Goal: Information Seeking & Learning: Learn about a topic

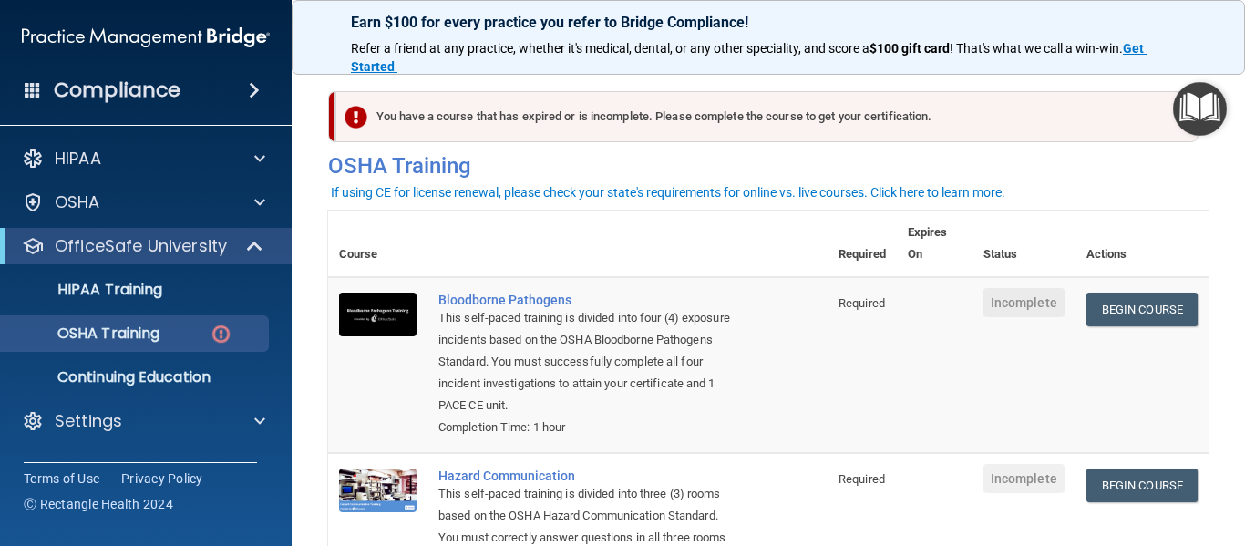
scroll to position [4, 0]
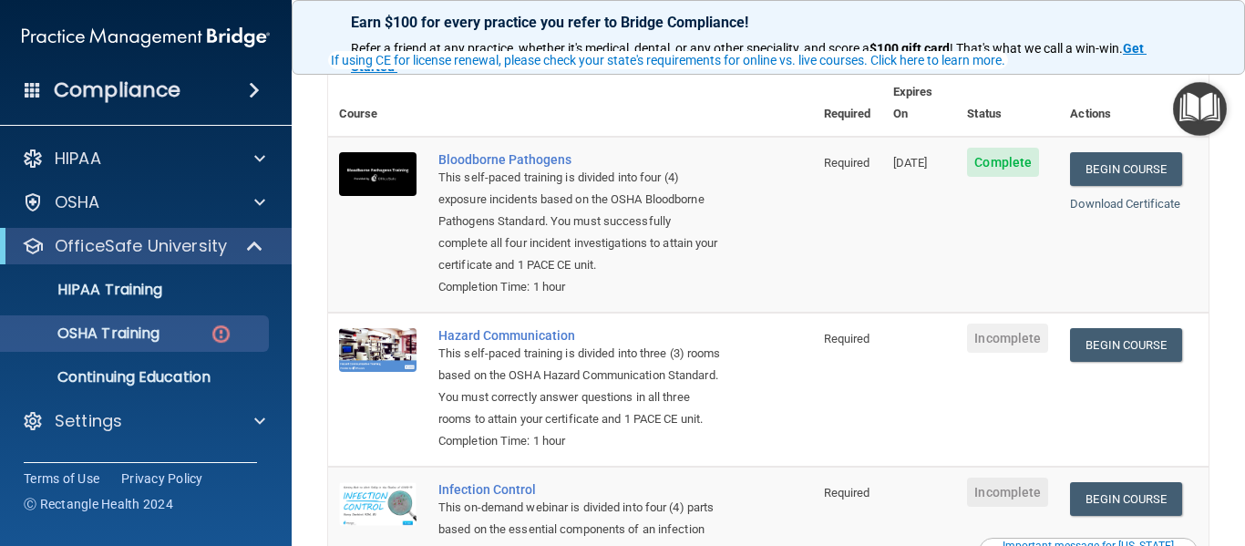
scroll to position [148, 0]
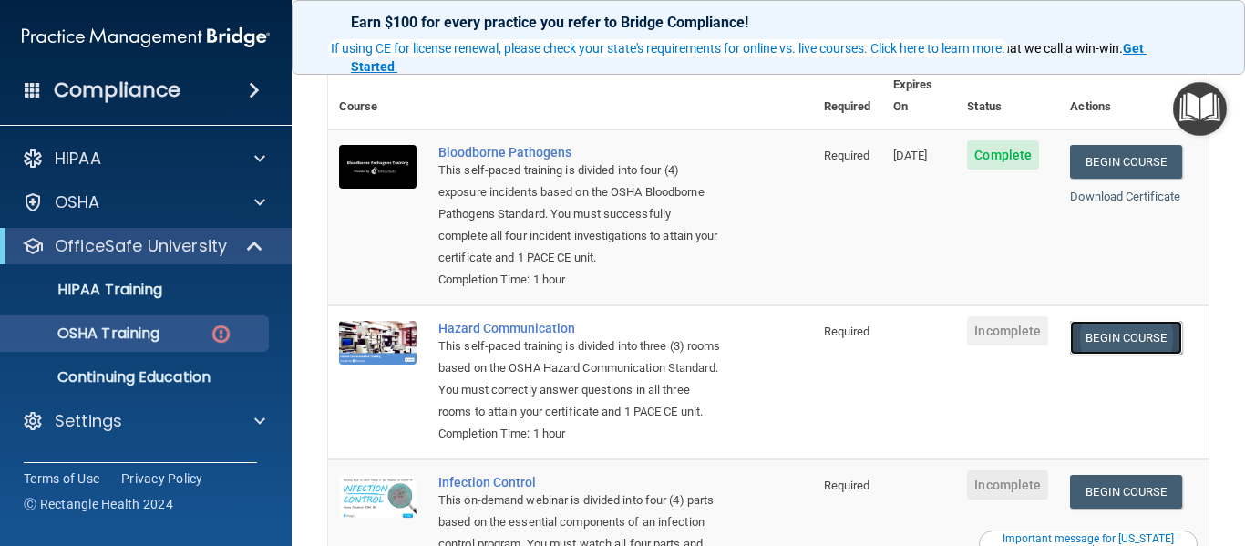
click at [1105, 332] on link "Begin Course" at bounding box center [1125, 338] width 111 height 34
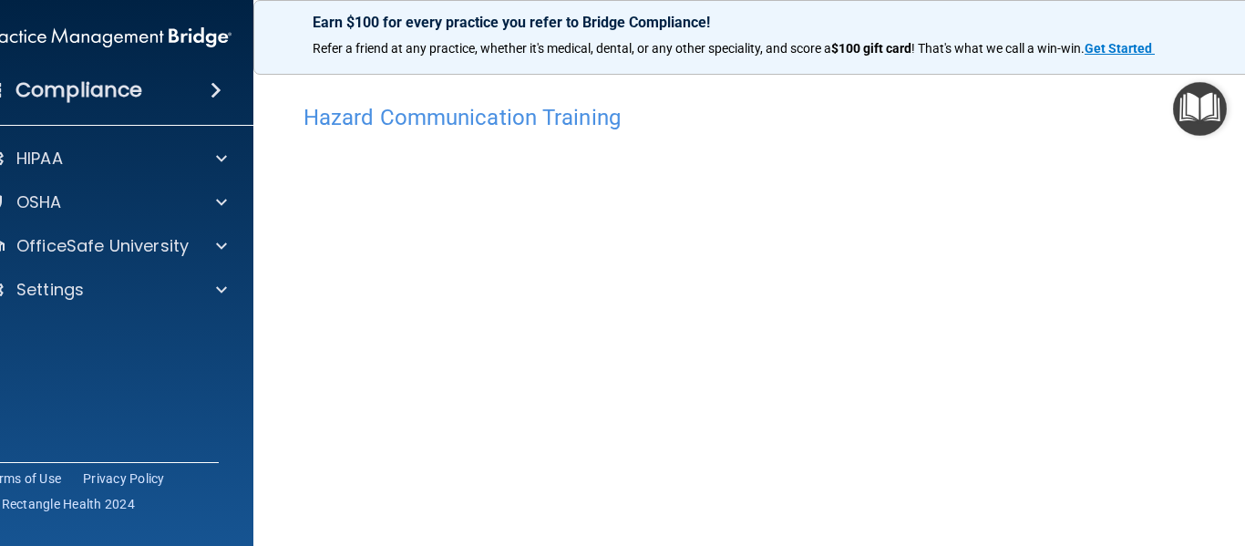
click at [1051, 118] on h4 "Hazard Communication Training" at bounding box center [769, 118] width 930 height 24
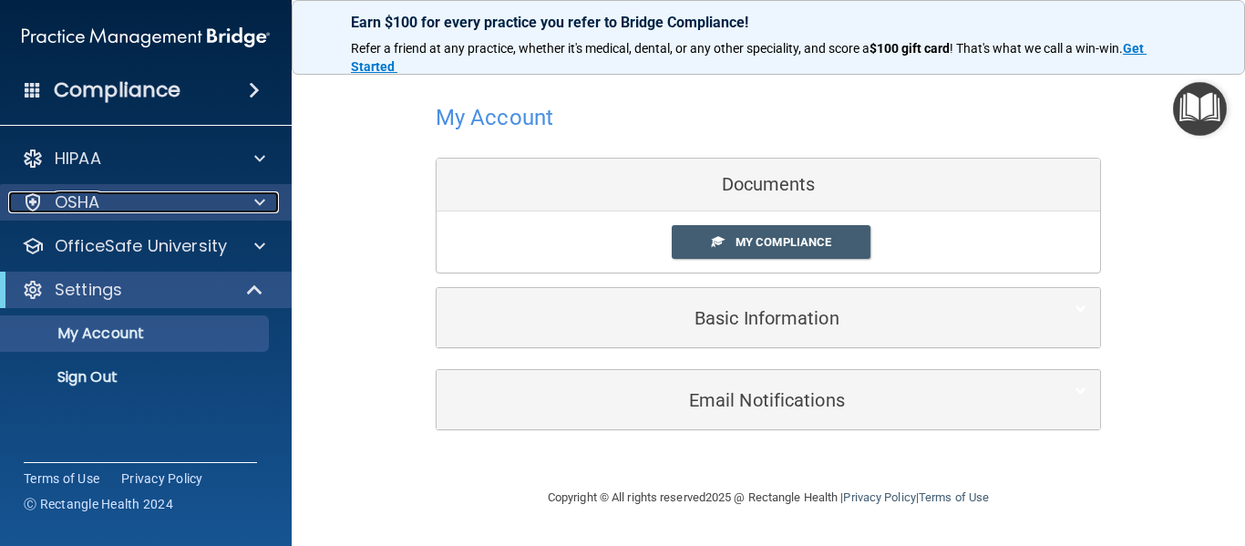
click at [180, 194] on div "OSHA" at bounding box center [121, 202] width 226 height 22
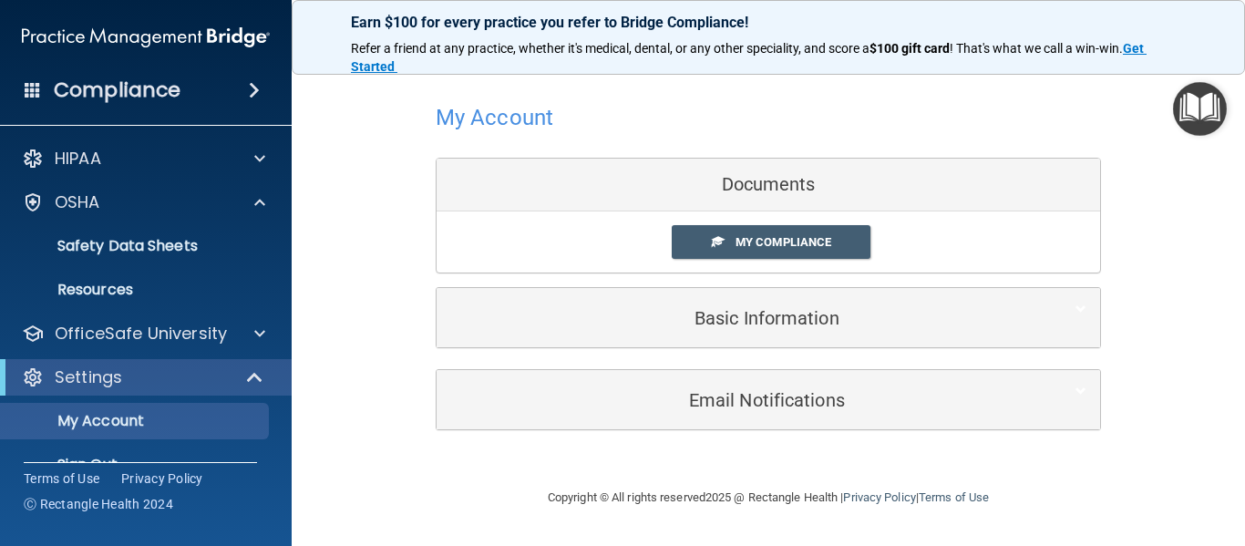
click at [1189, 127] on img "Open Resource Center" at bounding box center [1200, 109] width 54 height 54
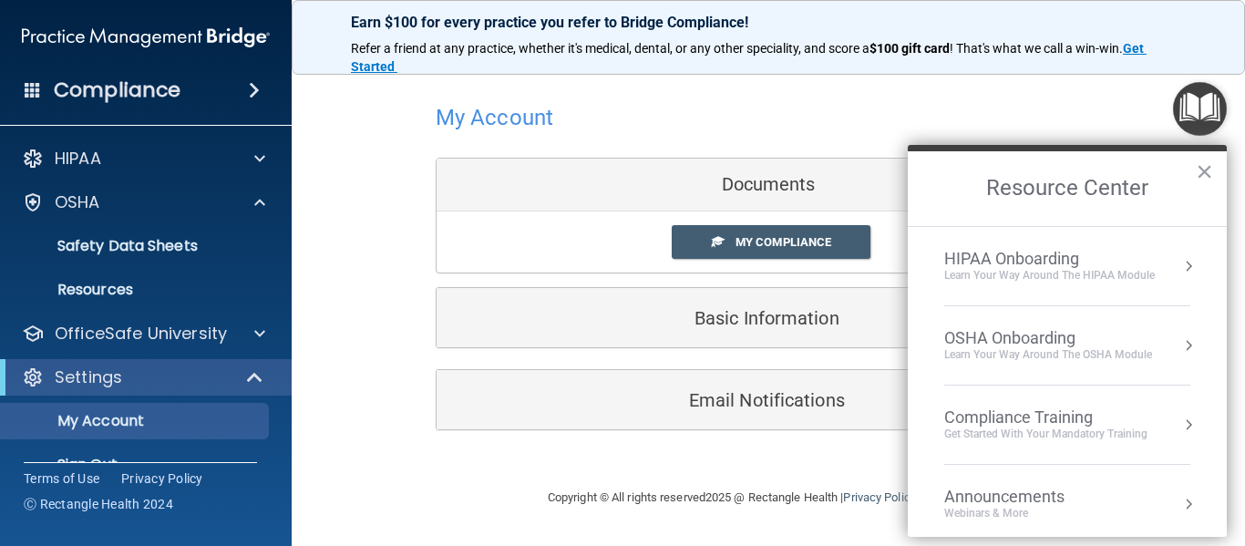
click at [987, 409] on div "Compliance Training" at bounding box center [1045, 417] width 203 height 20
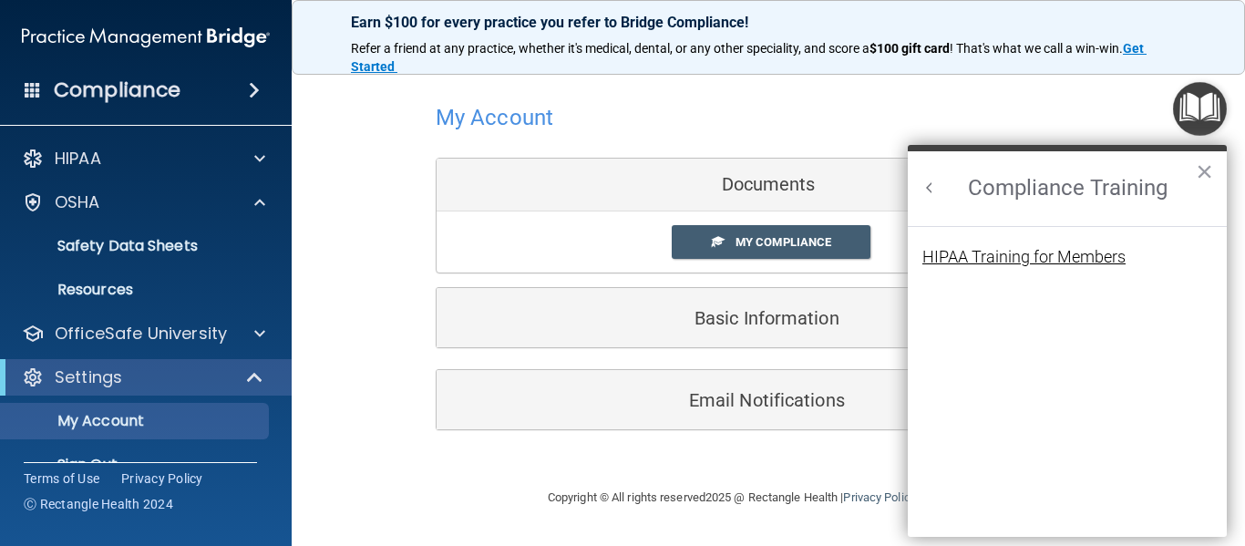
click at [1023, 259] on div "HIPAA Training for Members" at bounding box center [1023, 257] width 203 height 16
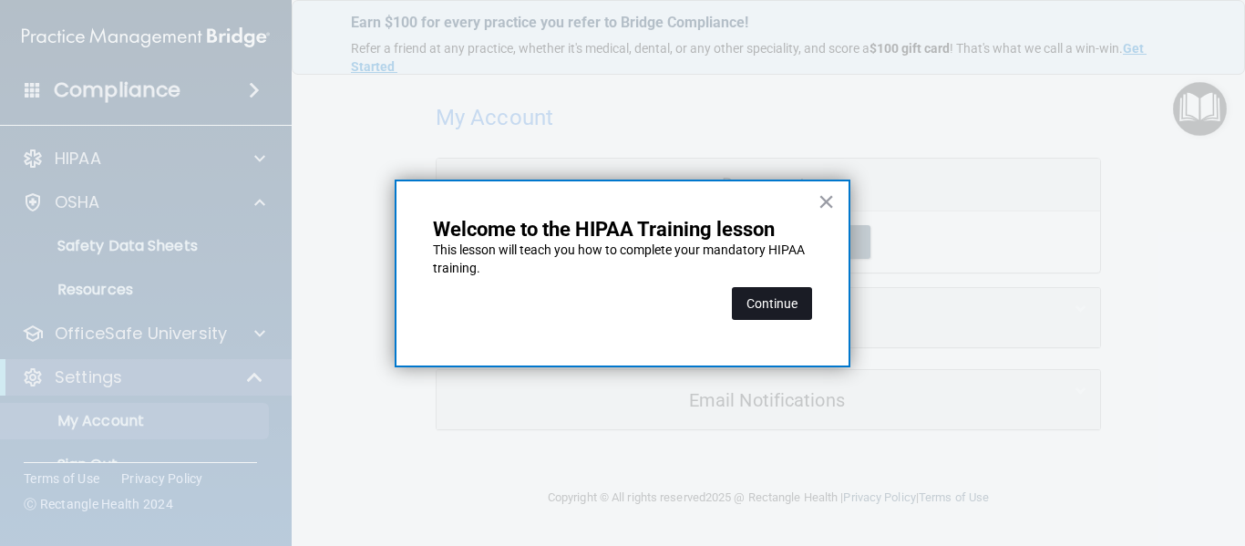
click at [785, 295] on button "Continue" at bounding box center [772, 303] width 80 height 33
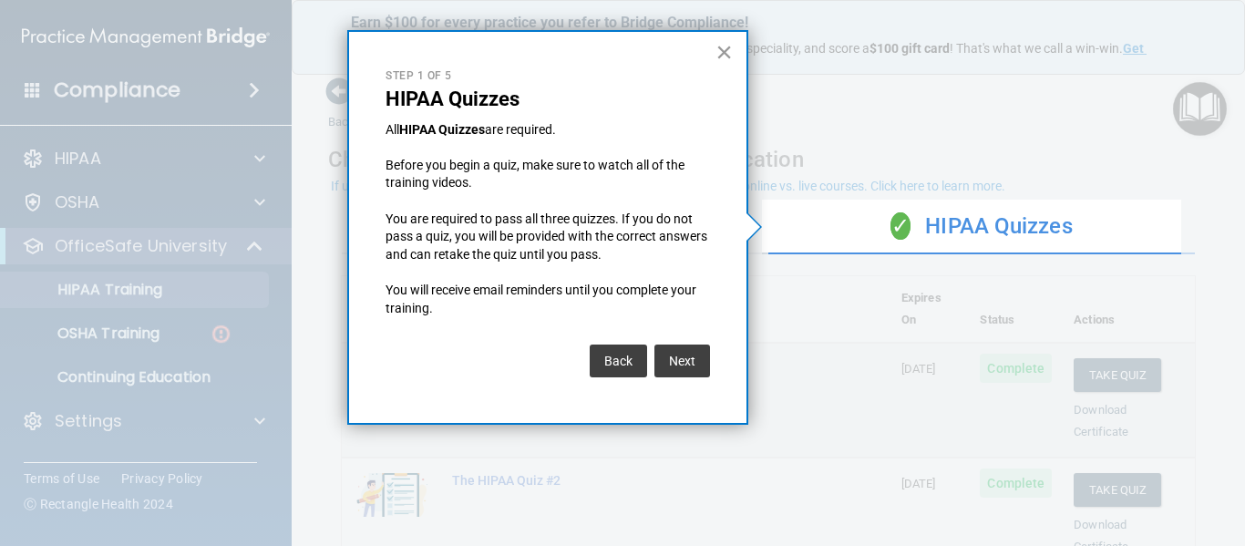
click at [719, 56] on button "×" at bounding box center [724, 51] width 17 height 29
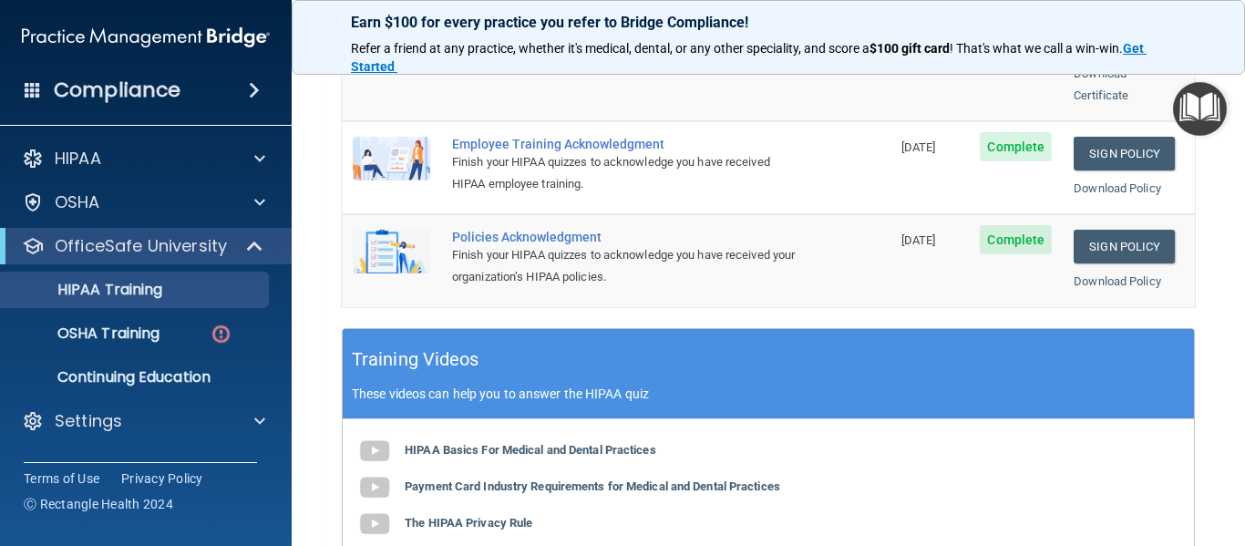
scroll to position [581, 0]
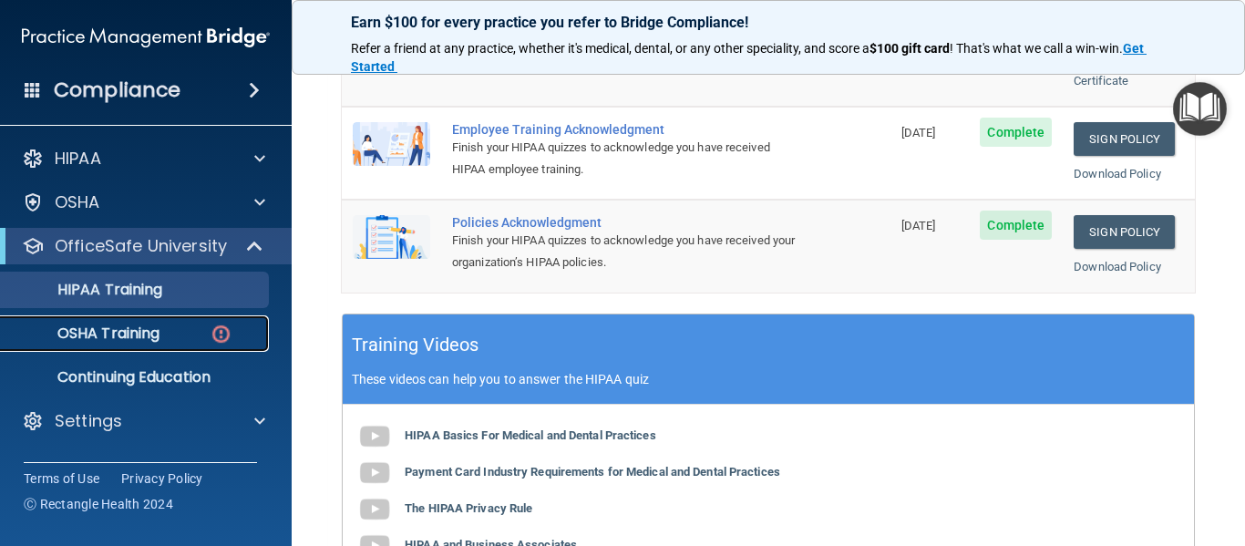
click at [152, 331] on p "OSHA Training" at bounding box center [86, 334] width 148 height 18
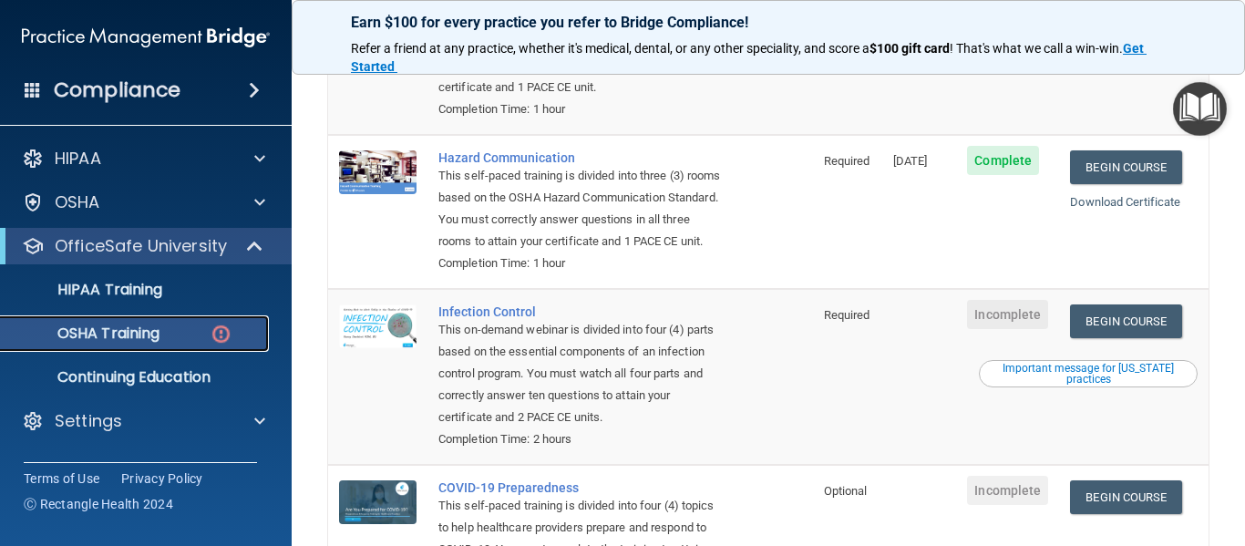
scroll to position [326, 0]
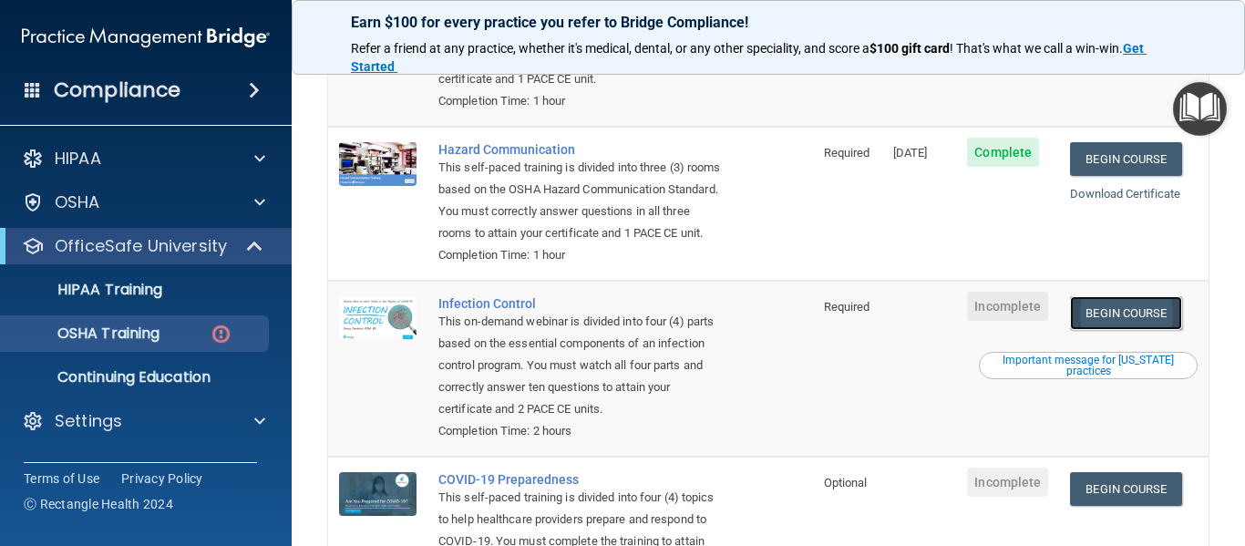
click at [1098, 330] on link "Begin Course" at bounding box center [1125, 313] width 111 height 34
click at [182, 323] on link "OSHA Training" at bounding box center [125, 333] width 287 height 36
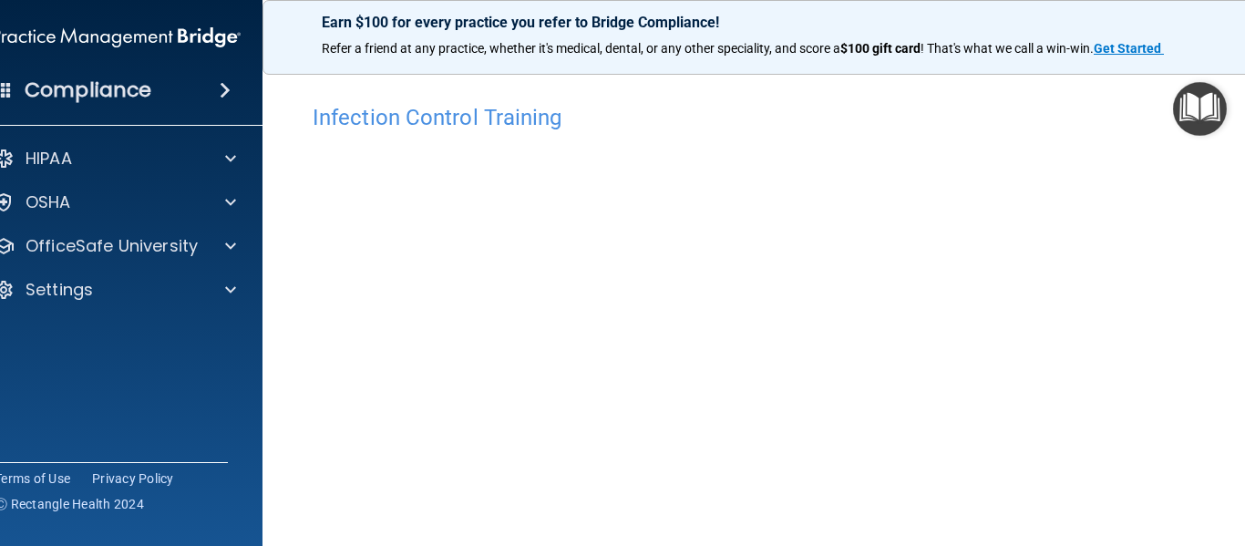
click at [1234, 285] on main "Infection Control Training This course doesn’t expire until . Are you sure you …" at bounding box center [769, 302] width 1012 height 488
click at [1229, 456] on div "Infection Control Training This course doesn’t expire until . Are you sure you …" at bounding box center [768, 337] width 939 height 631
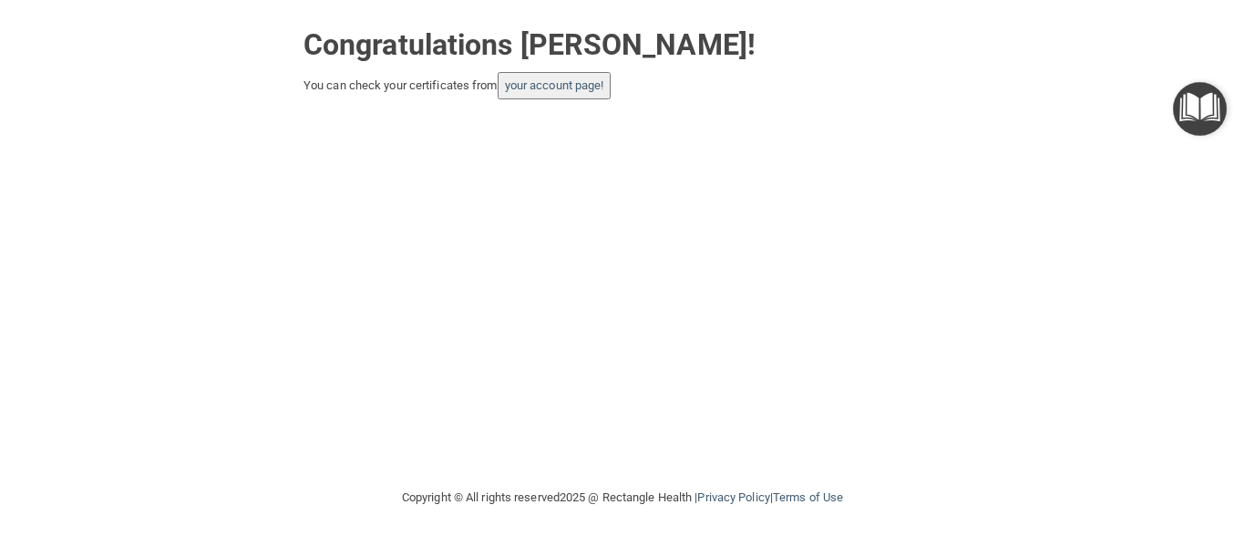
click at [531, 72] on button "your account page!" at bounding box center [555, 85] width 114 height 27
click at [1198, 120] on img "Open Resource Center" at bounding box center [1200, 109] width 54 height 54
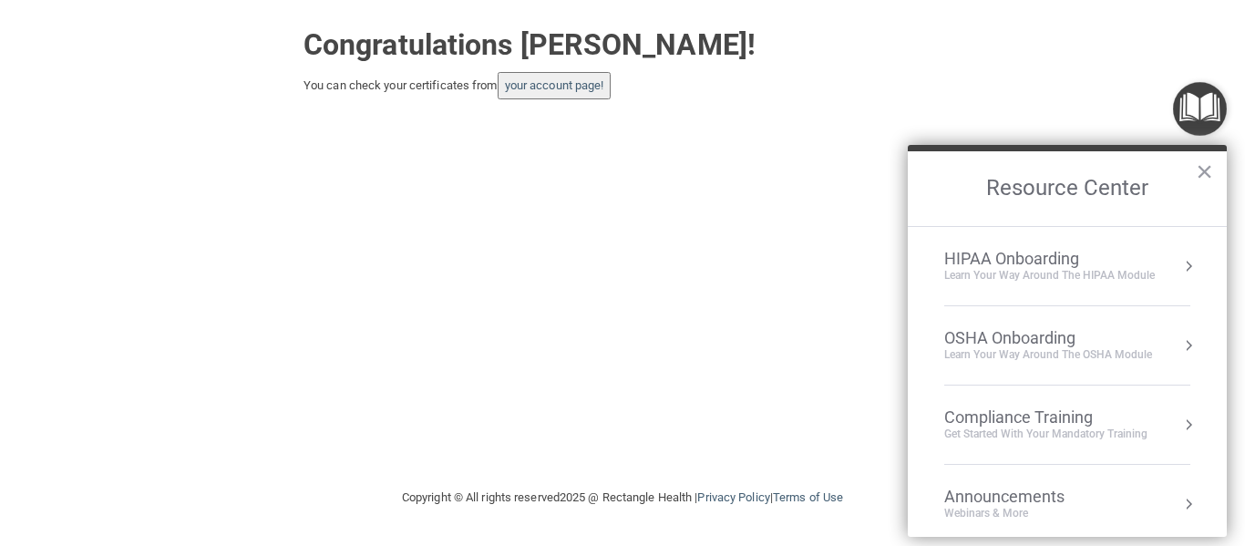
click at [985, 409] on div "Compliance Training" at bounding box center [1045, 417] width 203 height 20
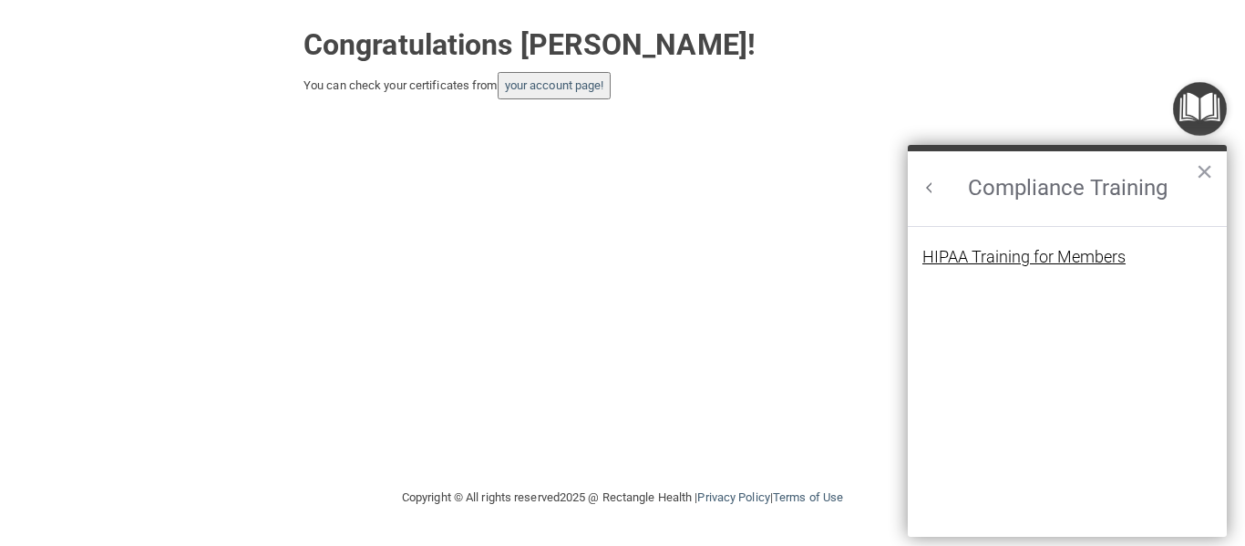
click at [1053, 252] on div "HIPAA Training for Members" at bounding box center [1023, 257] width 203 height 16
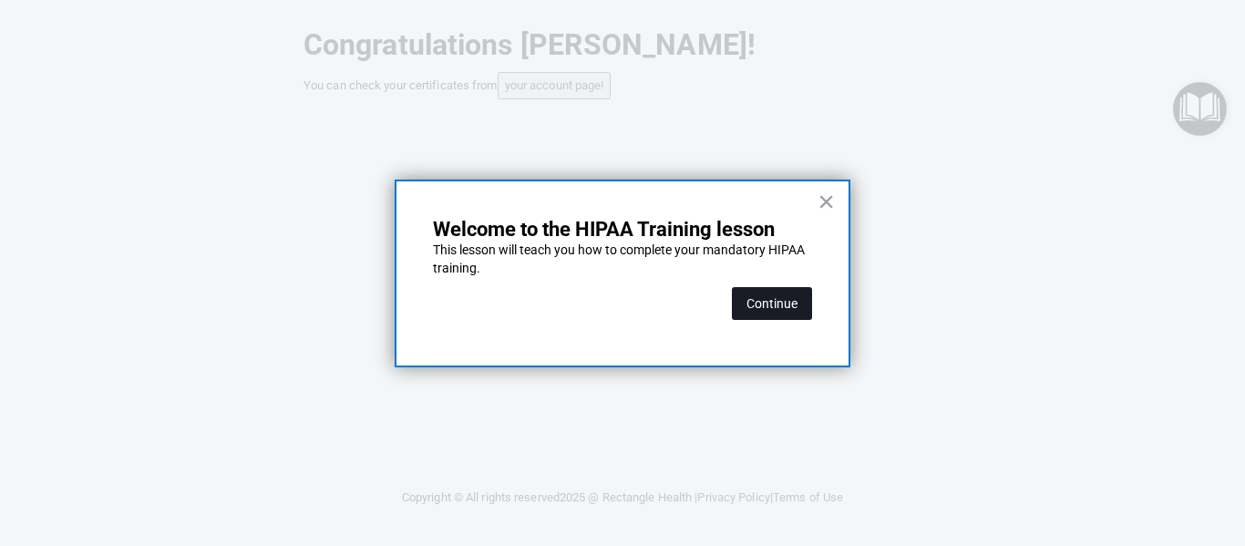
click at [741, 290] on button "Continue" at bounding box center [772, 303] width 80 height 33
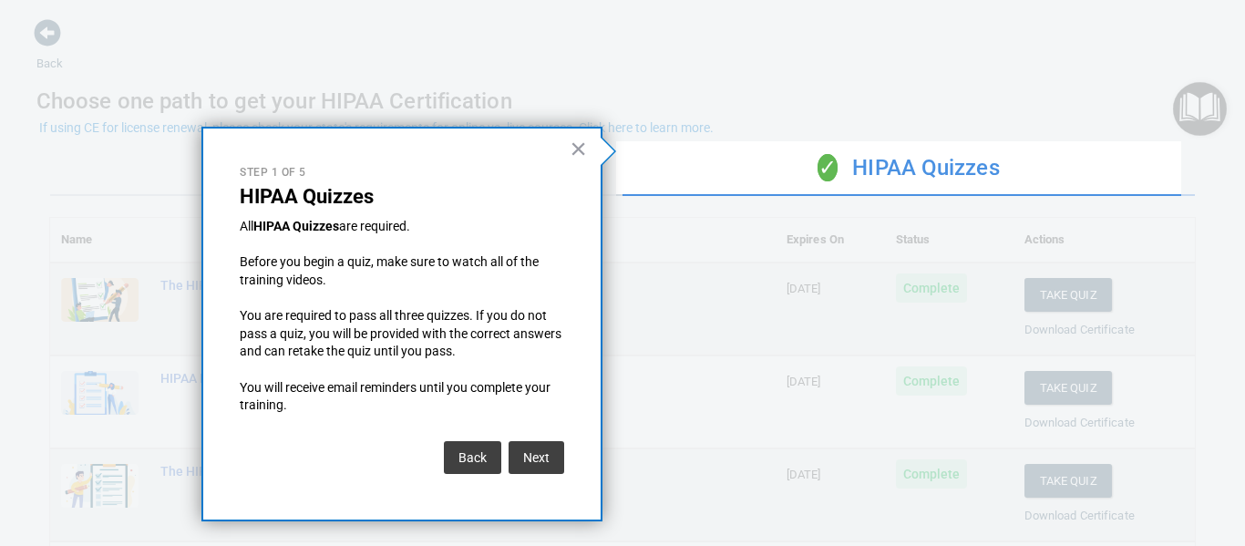
click at [588, 146] on div "× Step 1 of 5 HIPAA Quizzes All HIPAA Quizzes are required. Before you begin a …" at bounding box center [401, 324] width 401 height 395
click at [584, 146] on button "×" at bounding box center [578, 148] width 17 height 29
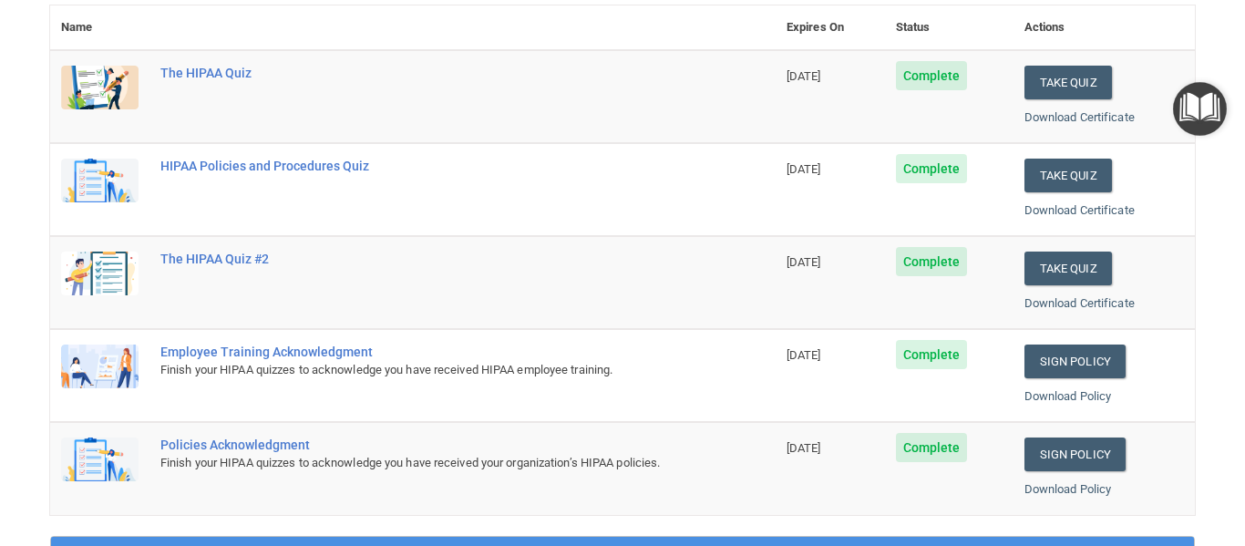
scroll to position [12, 0]
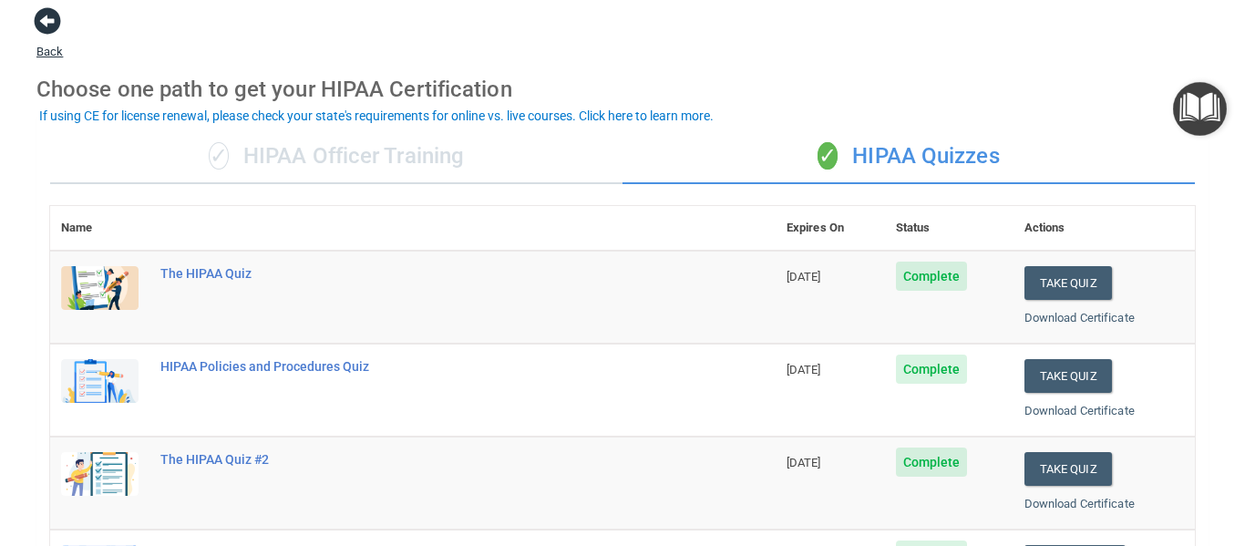
click at [56, 29] on span at bounding box center [47, 20] width 27 height 27
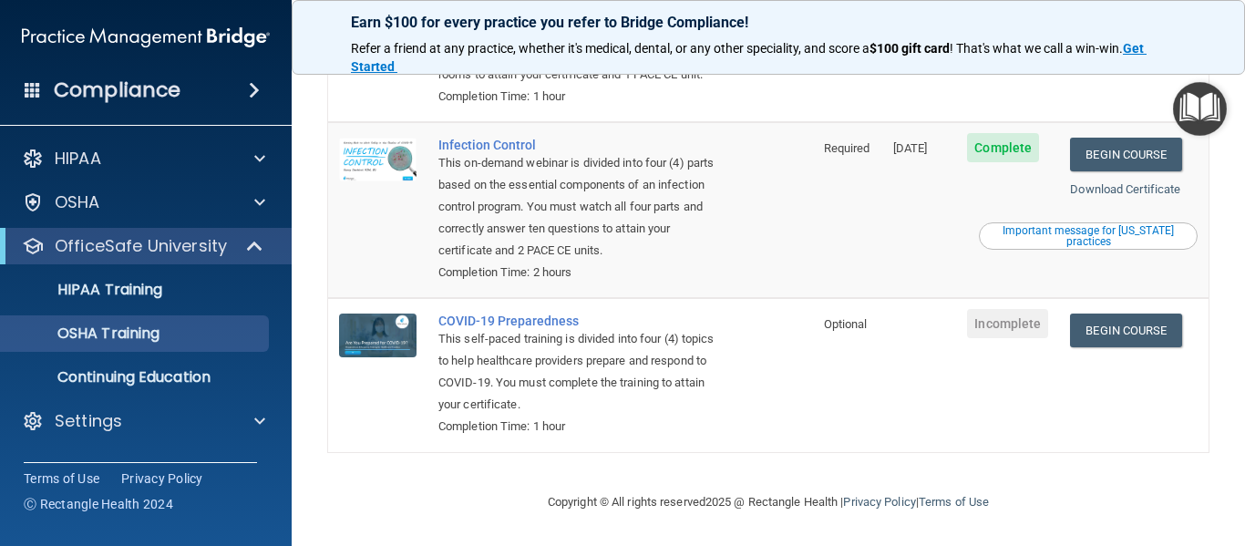
scroll to position [460, 0]
